Goal: Check status: Check status

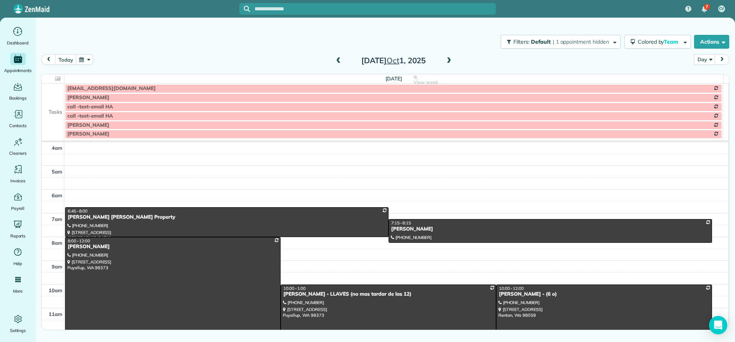
scroll to position [72, 0]
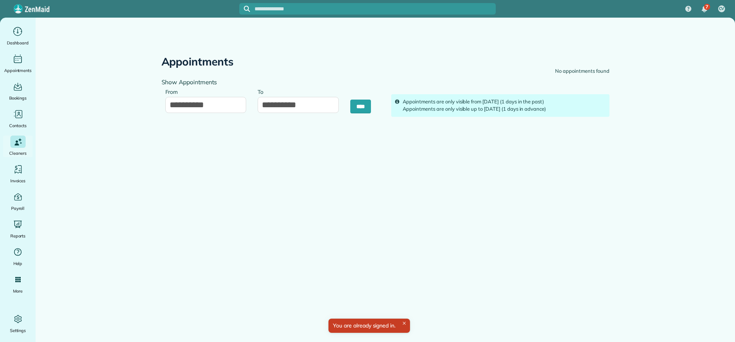
type input "**********"
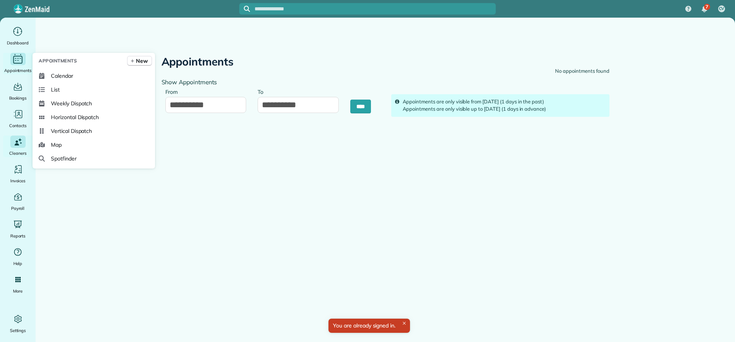
click at [20, 59] on icon "Main" at bounding box center [18, 58] width 12 height 11
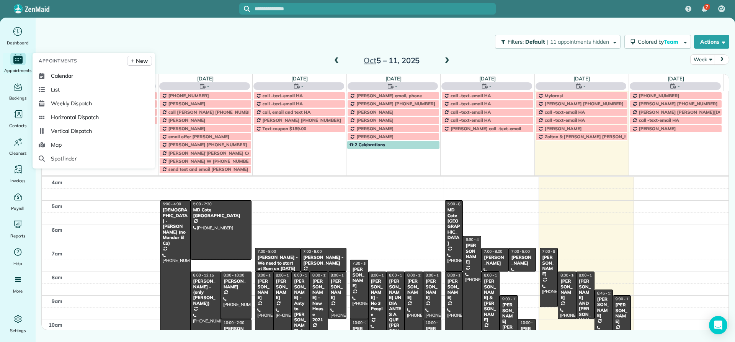
scroll to position [72, 0]
